Goal: Transaction & Acquisition: Purchase product/service

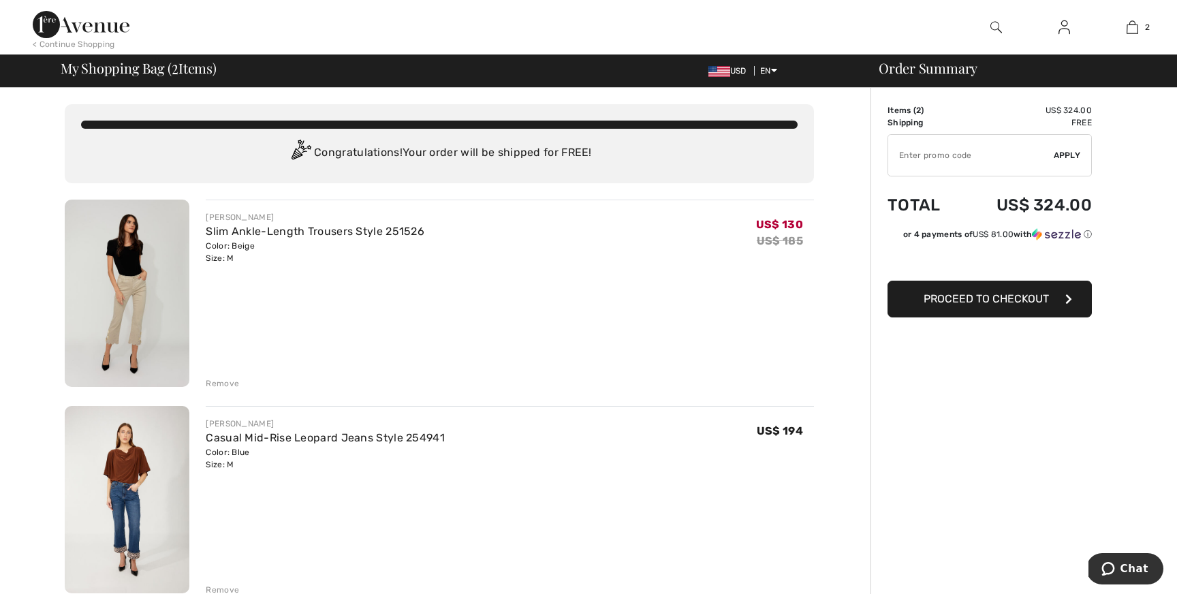
type input "NEW15"
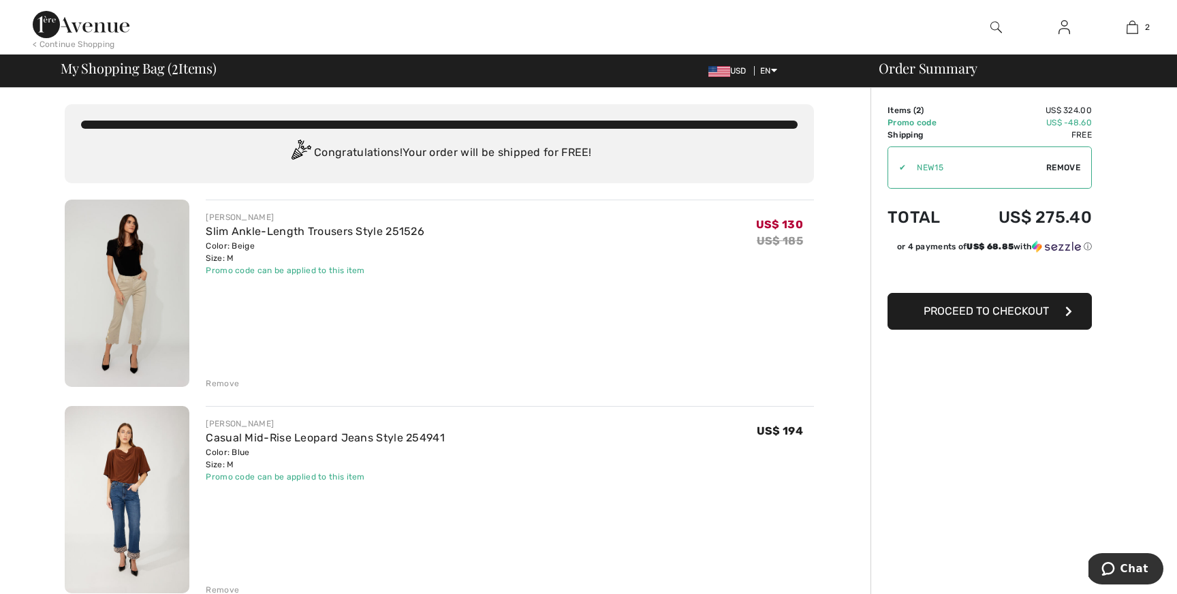
click at [984, 315] on span "Proceed to Checkout" at bounding box center [986, 311] width 125 height 13
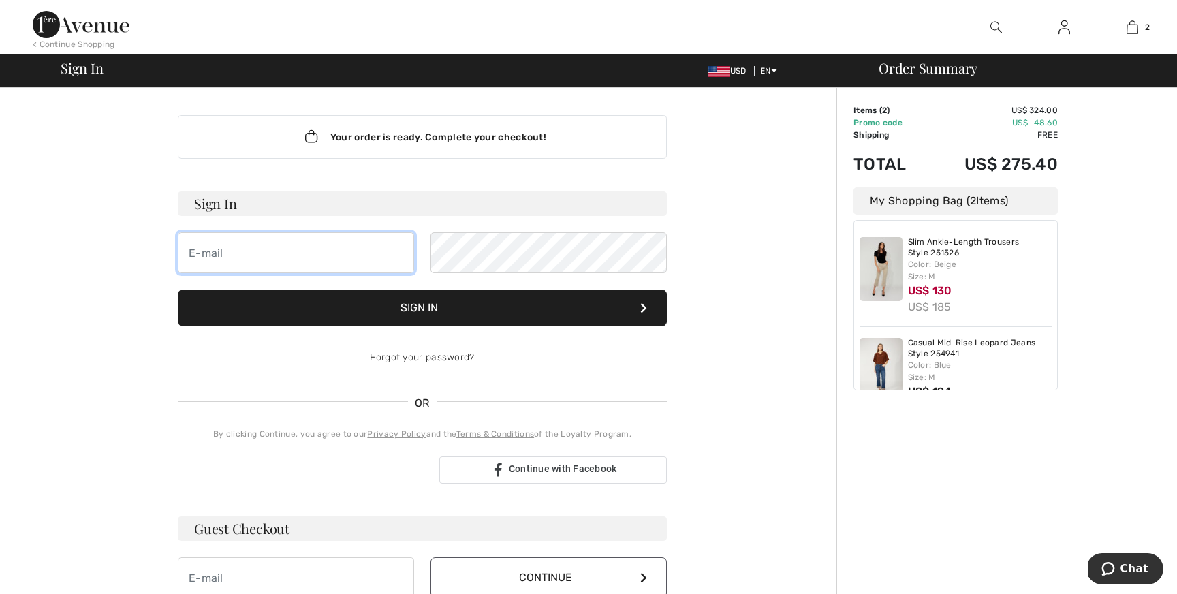
click at [241, 254] on input "email" at bounding box center [296, 252] width 236 height 41
type input "[EMAIL_ADDRESS][DOMAIN_NAME]"
click at [397, 310] on button "Sign In" at bounding box center [422, 308] width 489 height 37
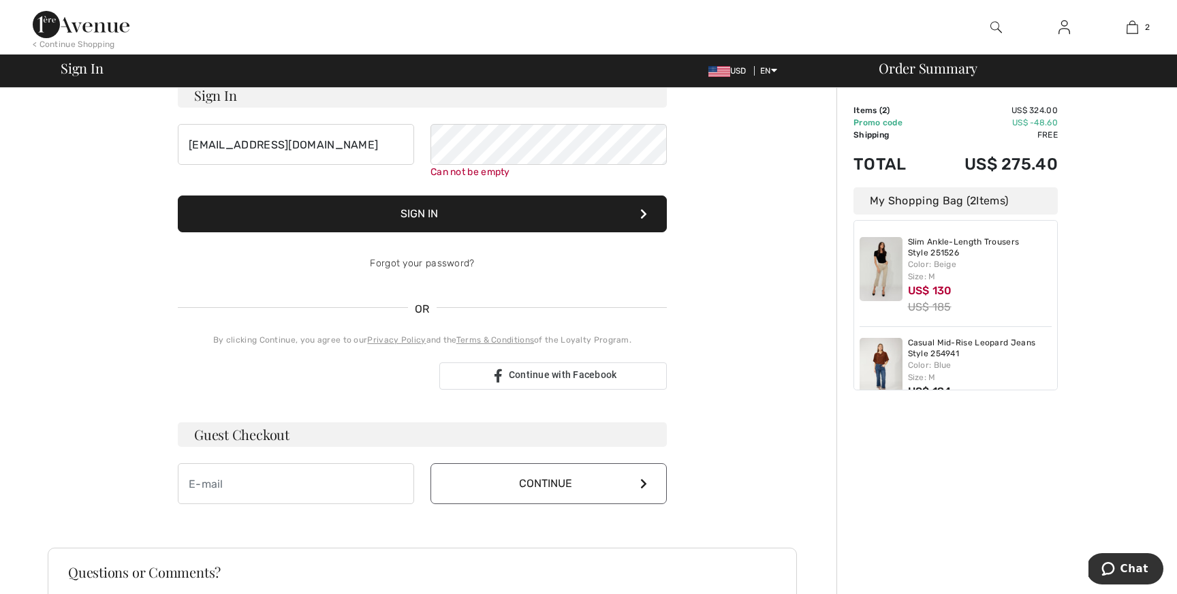
scroll to position [123, 0]
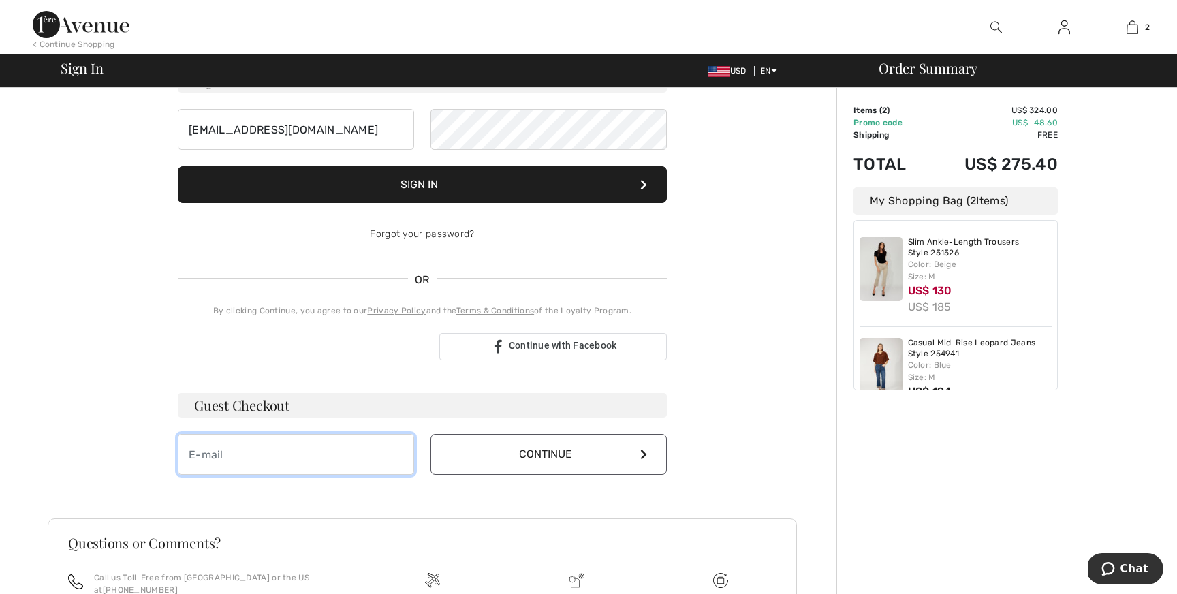
click at [339, 469] on input "email" at bounding box center [296, 454] width 236 height 41
type input "kcincci@netuniversecorp.com"
click at [555, 459] on button "Continue" at bounding box center [549, 454] width 236 height 41
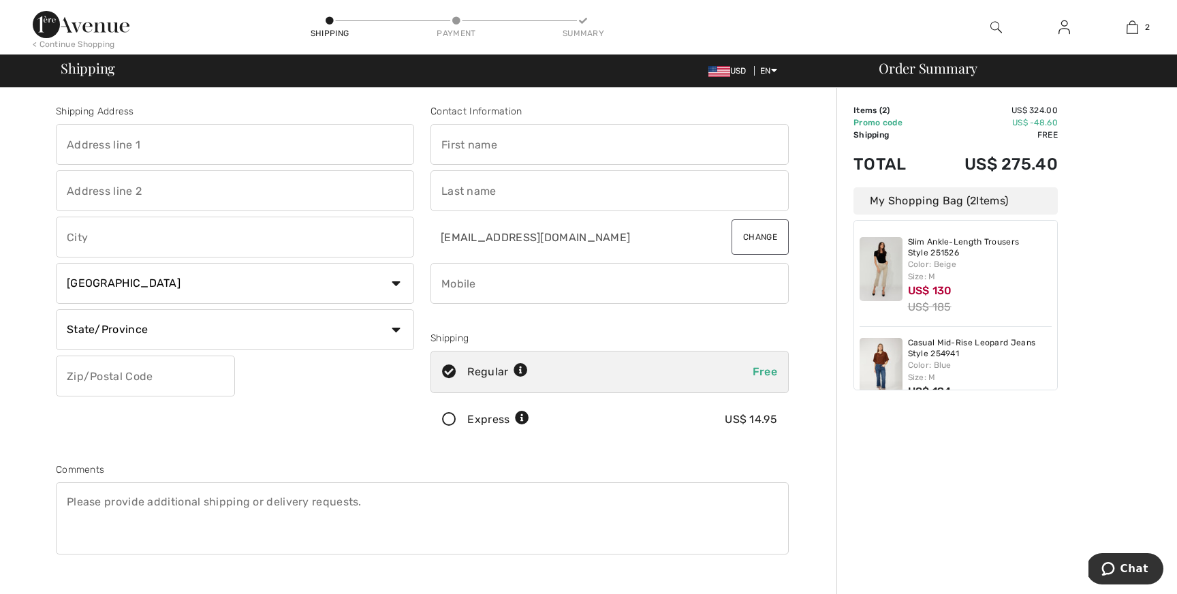
click at [202, 141] on input "text" at bounding box center [235, 144] width 358 height 41
type input "17749 Collins Avenue Apt.2901"
type input "Apt. 2901"
type input "Sunny Isles Beach"
select select "US"
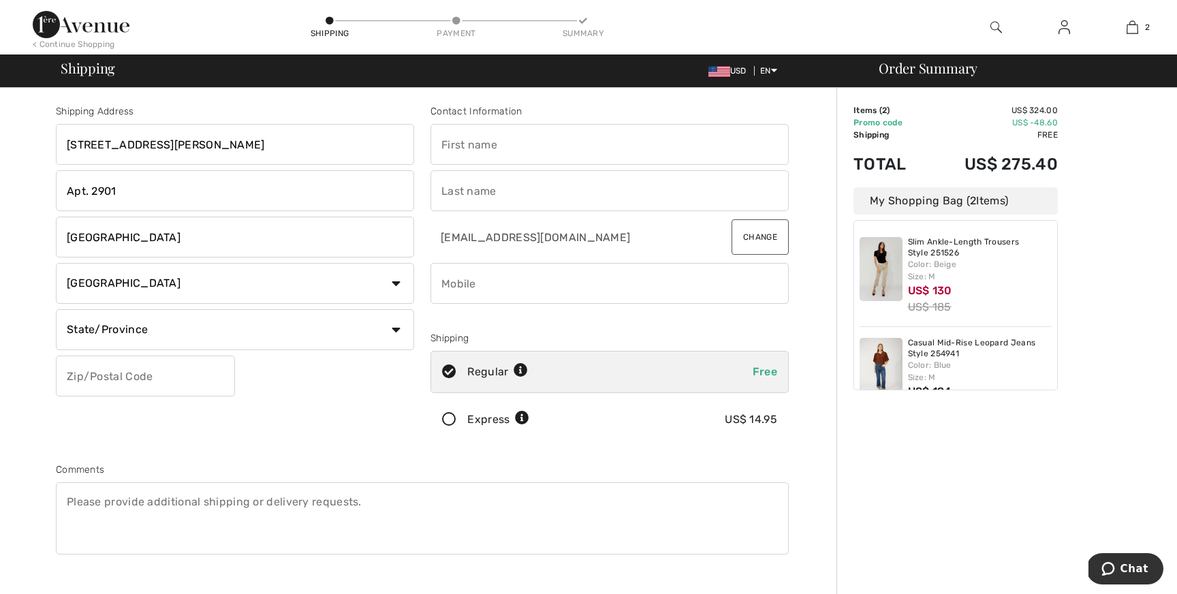
select select "FL"
type input "33160"
type input "[PERSON_NAME] [PERSON_NAME]"
type input "Cincci Palionis"
type input "3054975126"
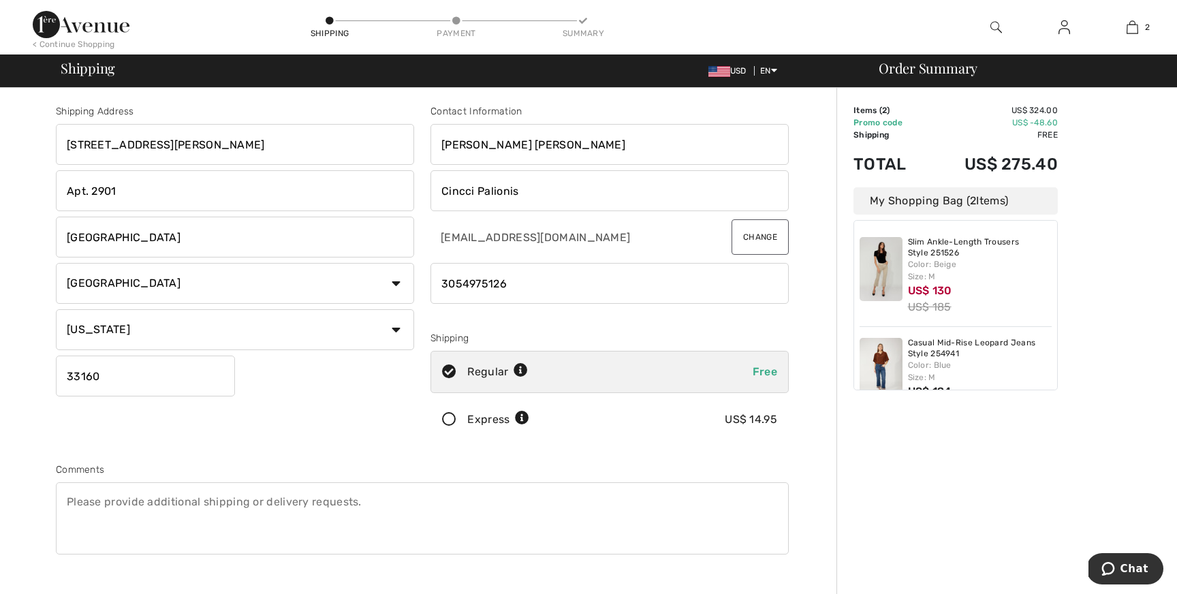
click at [452, 420] on icon at bounding box center [449, 420] width 36 height 14
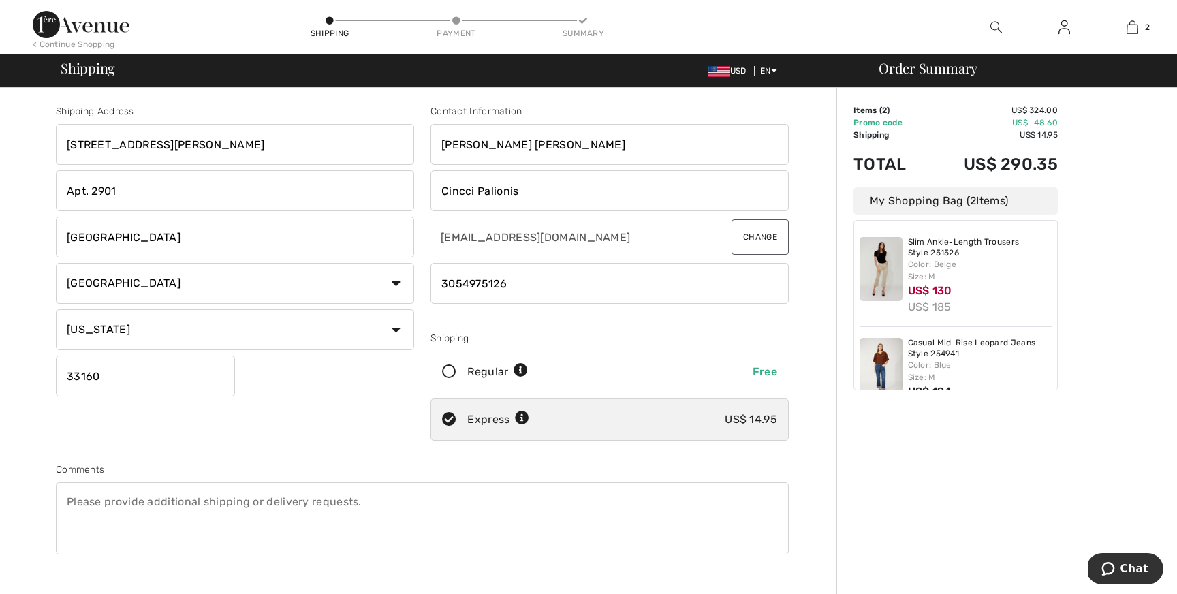
scroll to position [281, 0]
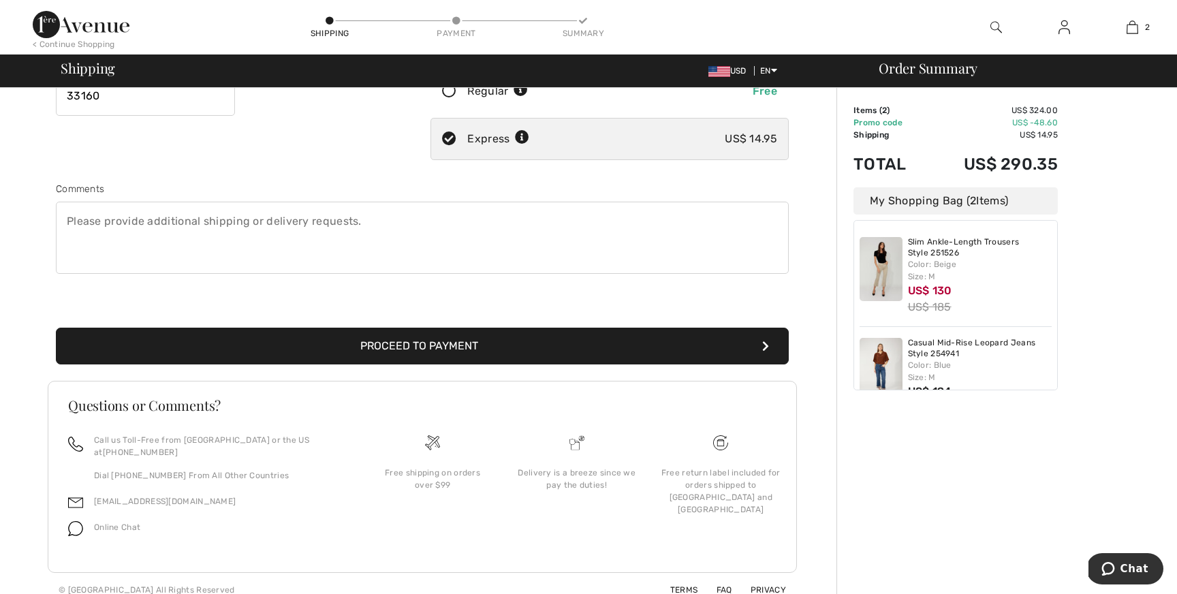
click at [435, 346] on button "Proceed to Payment" at bounding box center [422, 346] width 733 height 37
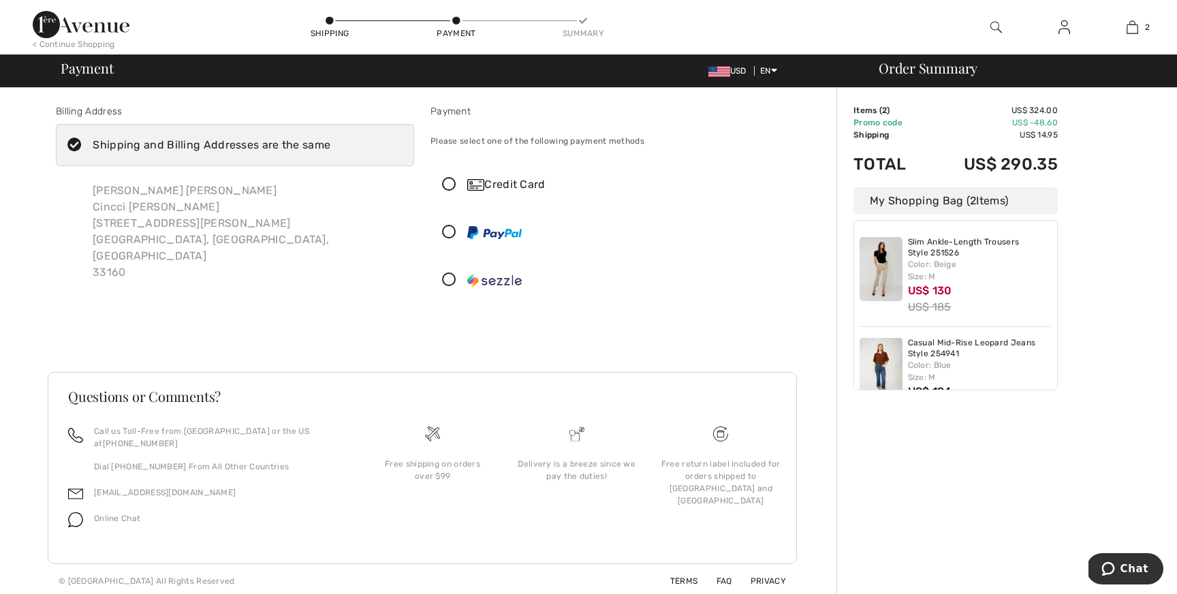
click at [451, 185] on icon at bounding box center [449, 185] width 36 height 14
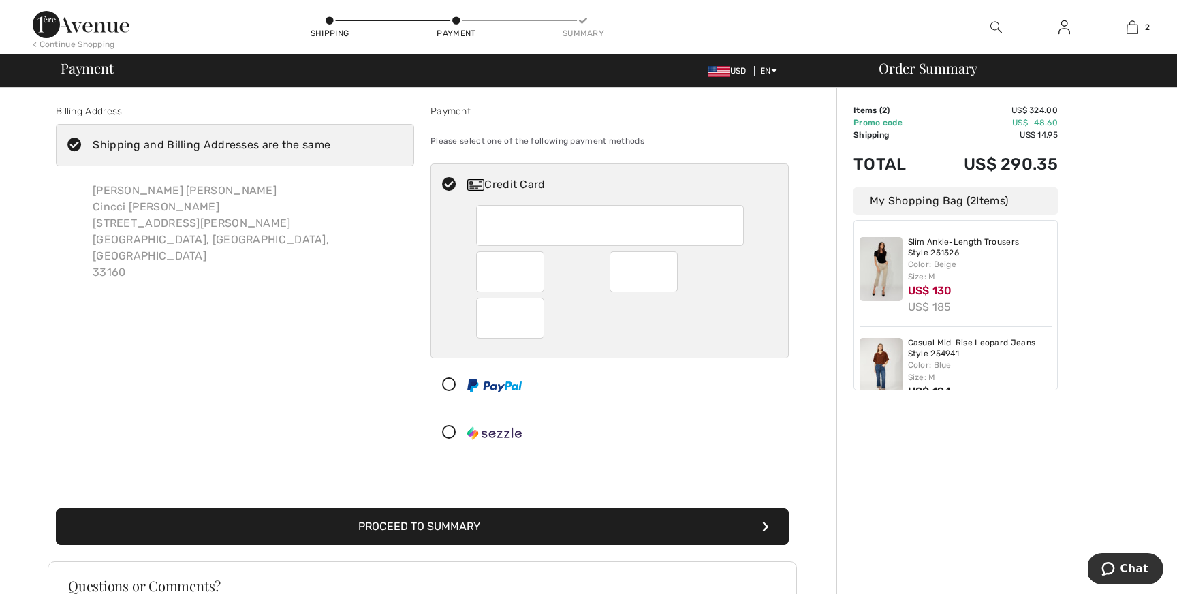
click at [417, 532] on button "Proceed to Summary" at bounding box center [422, 526] width 733 height 37
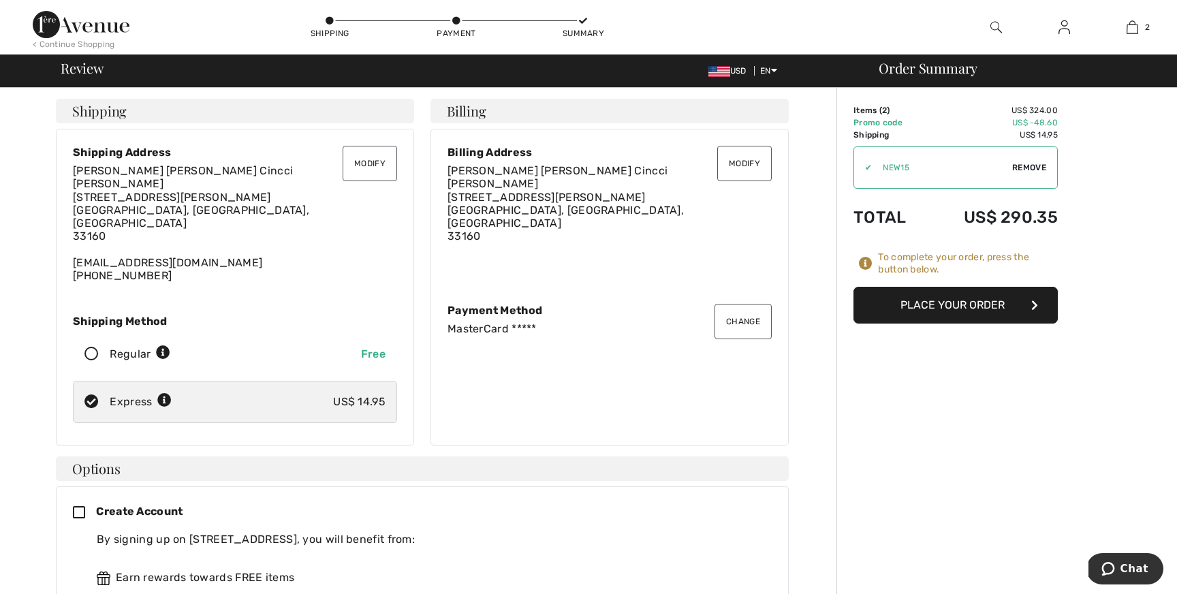
click at [925, 301] on button "Place Your Order" at bounding box center [956, 305] width 204 height 37
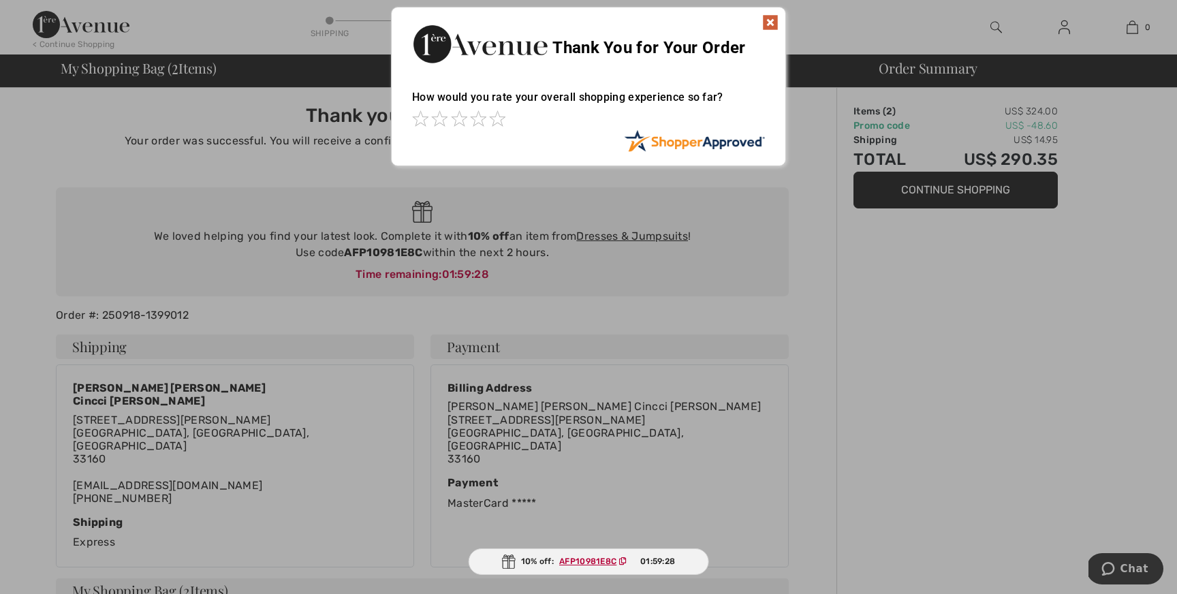
click at [770, 23] on img at bounding box center [770, 22] width 16 height 16
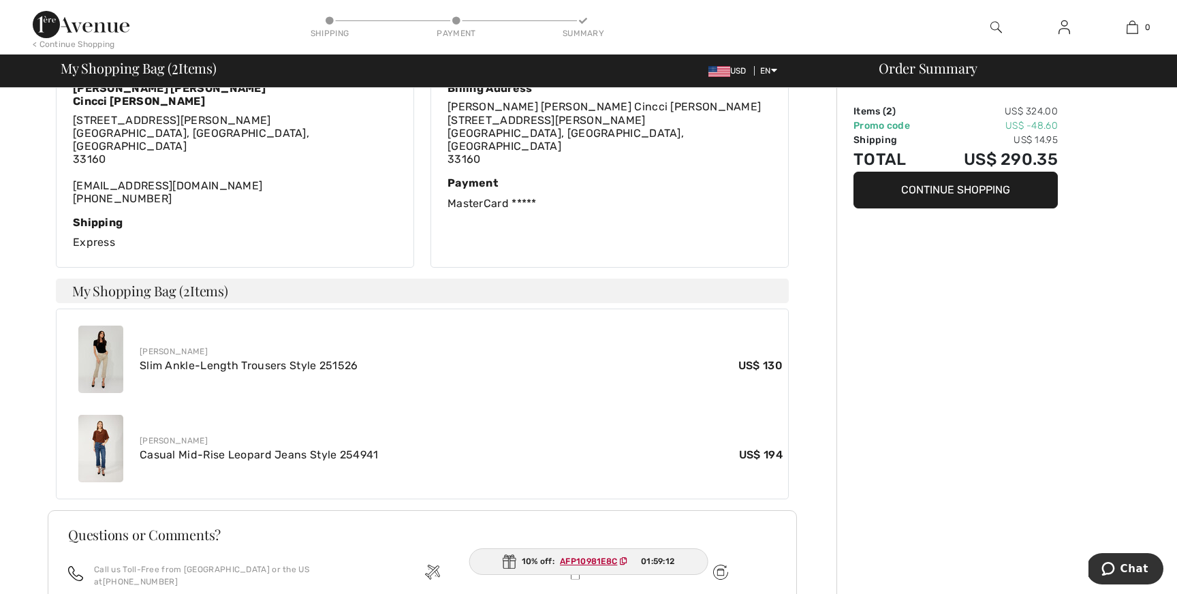
scroll to position [324, 0]
